Goal: Task Accomplishment & Management: Manage account settings

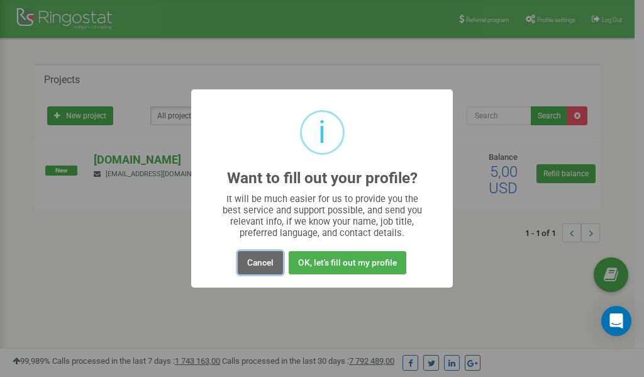
click at [255, 264] on button "Cancel" at bounding box center [260, 262] width 45 height 23
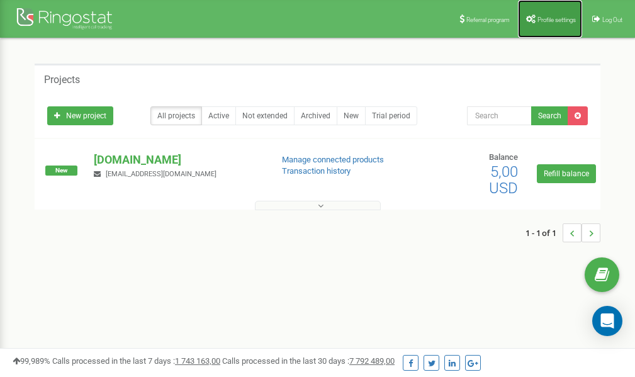
click at [553, 19] on span "Profile settings" at bounding box center [556, 19] width 38 height 7
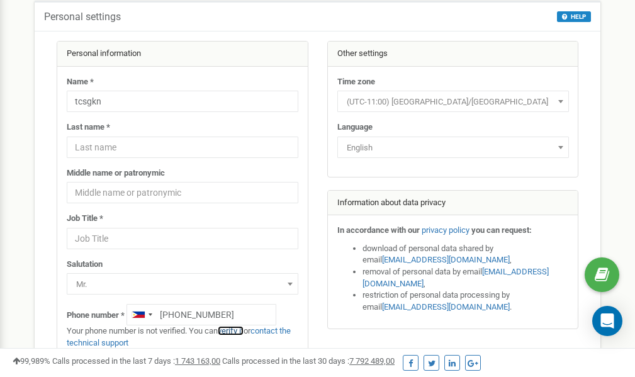
click at [240, 331] on link "verify it" at bounding box center [231, 330] width 26 height 9
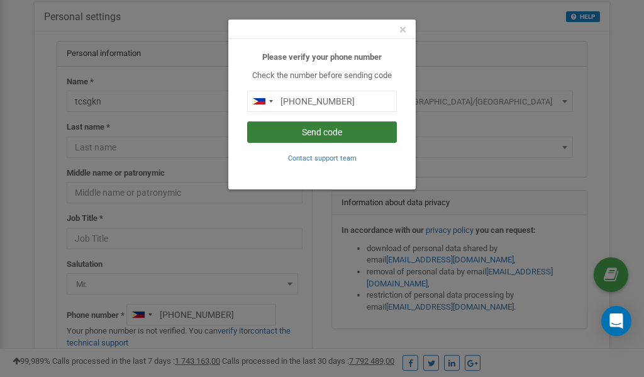
click at [299, 131] on button "Send code" at bounding box center [322, 131] width 150 height 21
